Goal: Check status

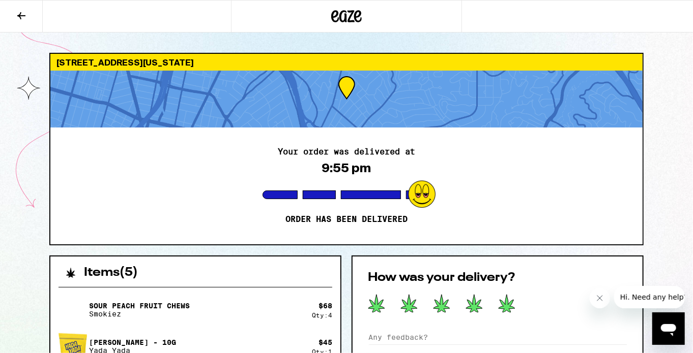
click at [502, 304] on icon at bounding box center [506, 304] width 16 height 18
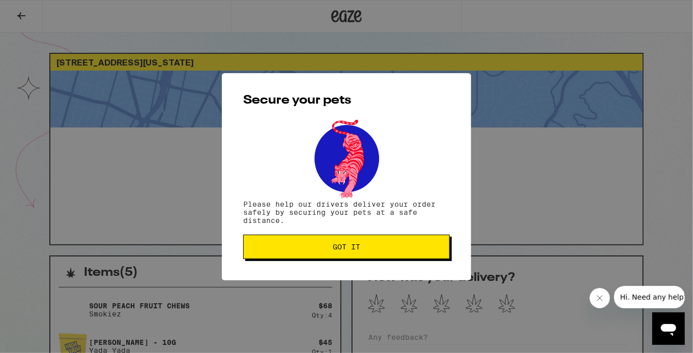
click at [325, 246] on span "Got it" at bounding box center [346, 247] width 189 height 7
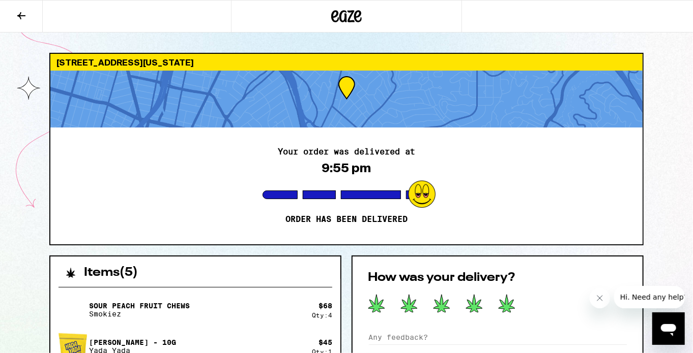
click at [506, 302] on icon at bounding box center [506, 304] width 16 height 18
